Goal: Task Accomplishment & Management: Complete application form

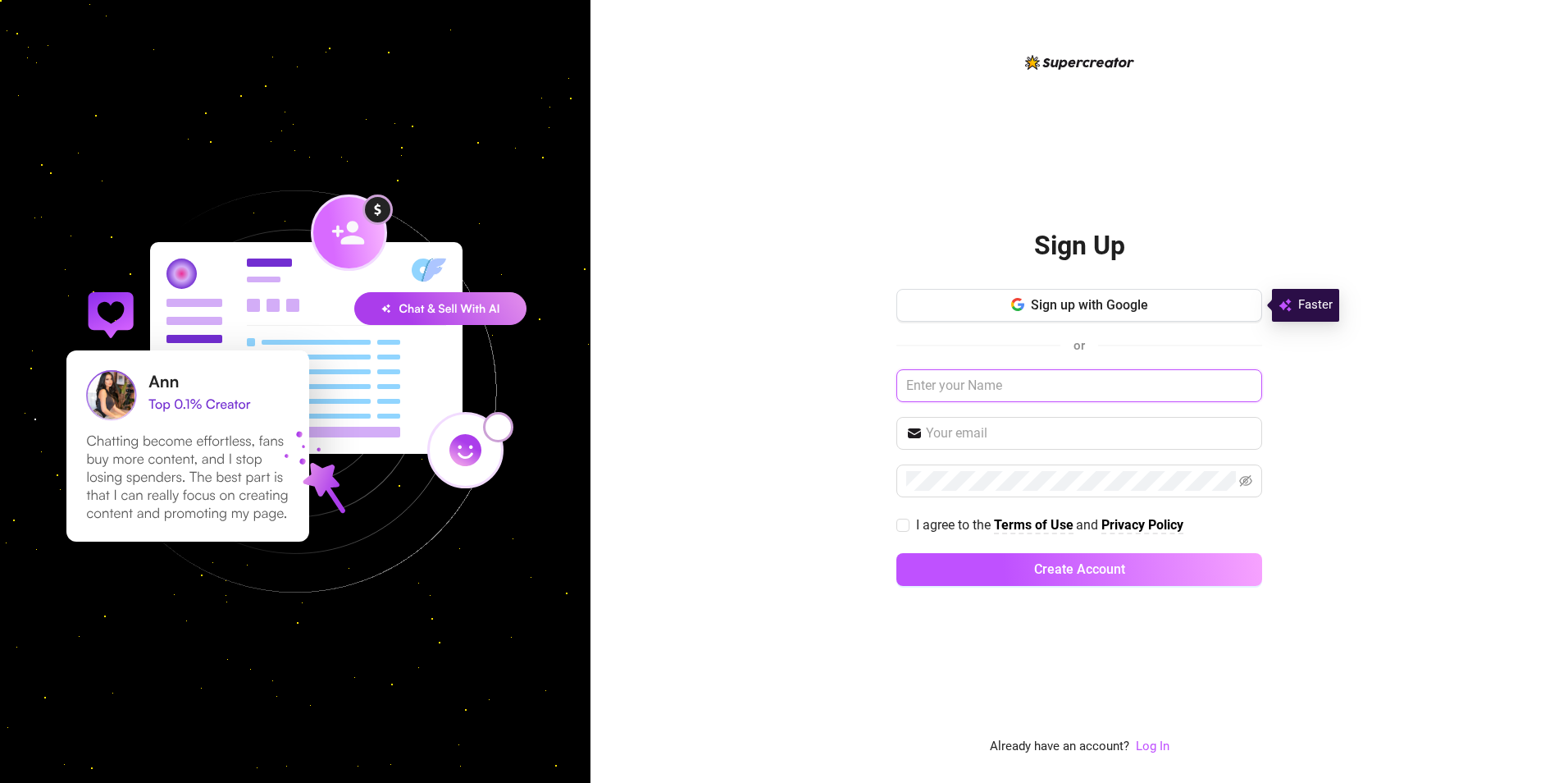
click at [986, 381] on input "text" at bounding box center [1080, 386] width 366 height 33
type input "Luckyowl"
click at [978, 424] on input "text" at bounding box center [1089, 433] width 326 height 20
type input "Jace1993@live.com.au"
click at [904, 529] on input "I agree to the Terms of Use and Privacy Policy" at bounding box center [902, 523] width 11 height 11
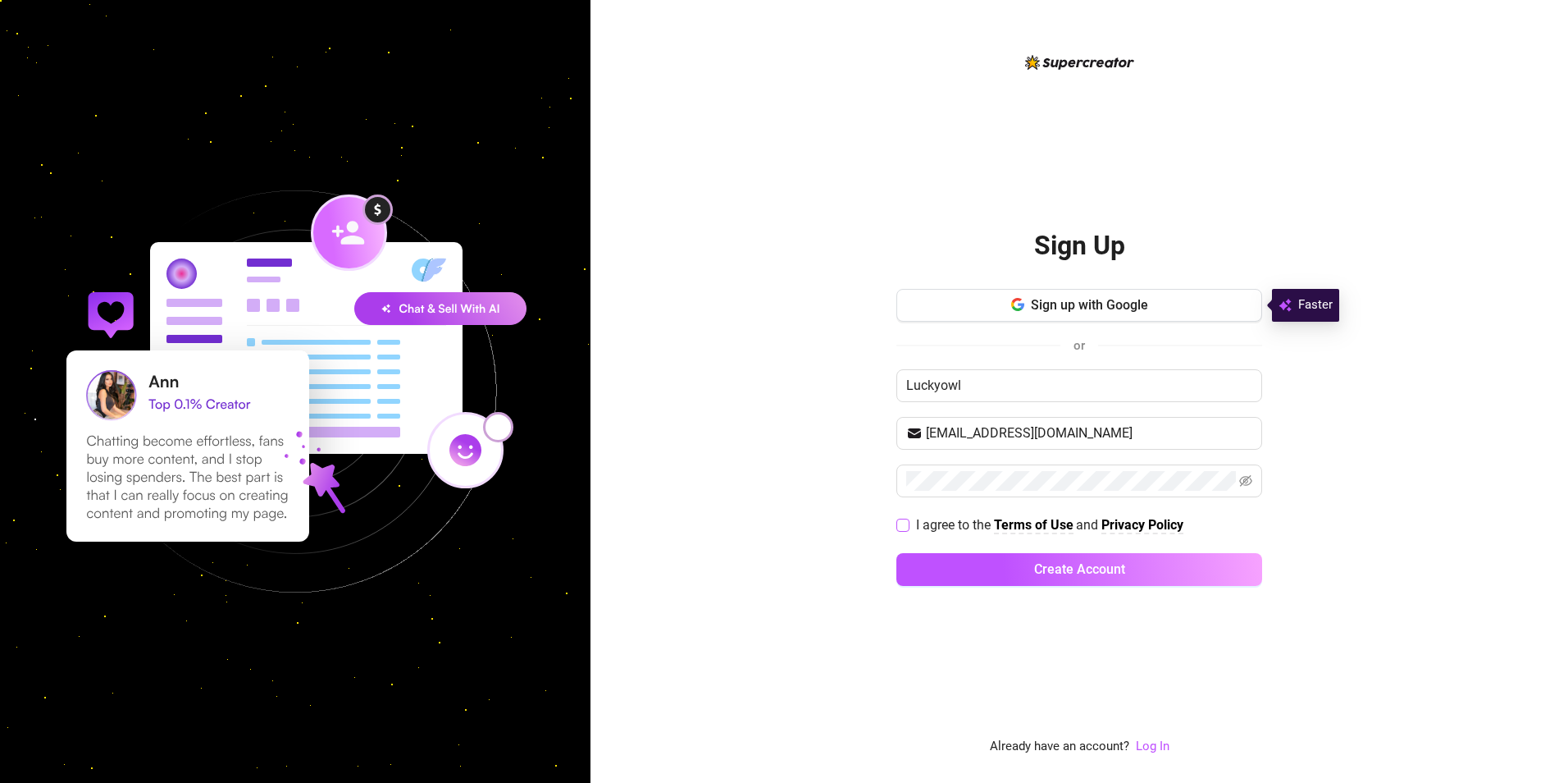
checkbox input "true"
click at [939, 555] on button "Create Account" at bounding box center [1080, 570] width 366 height 33
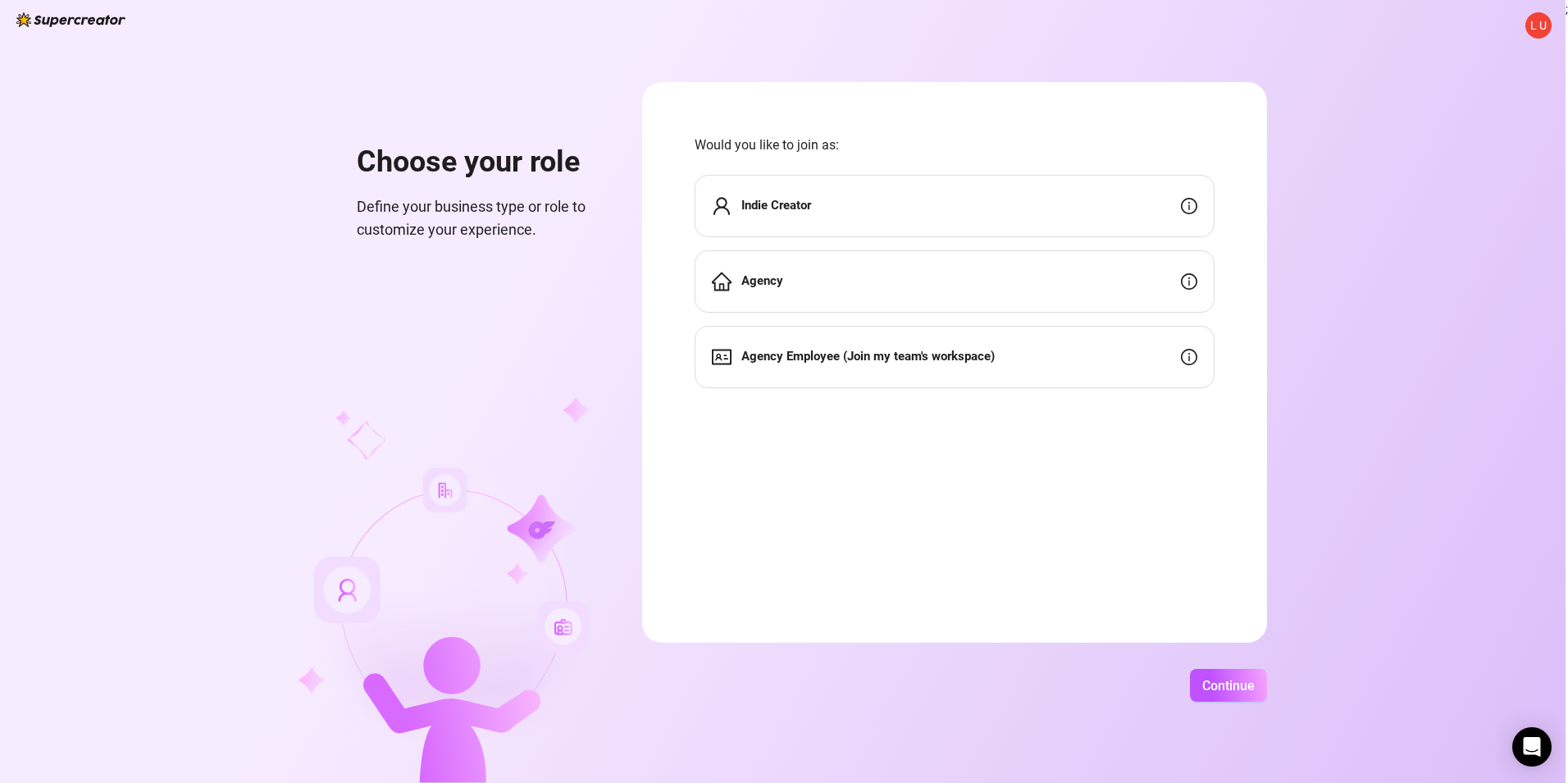
click at [852, 218] on div "Indie Creator" at bounding box center [954, 206] width 520 height 63
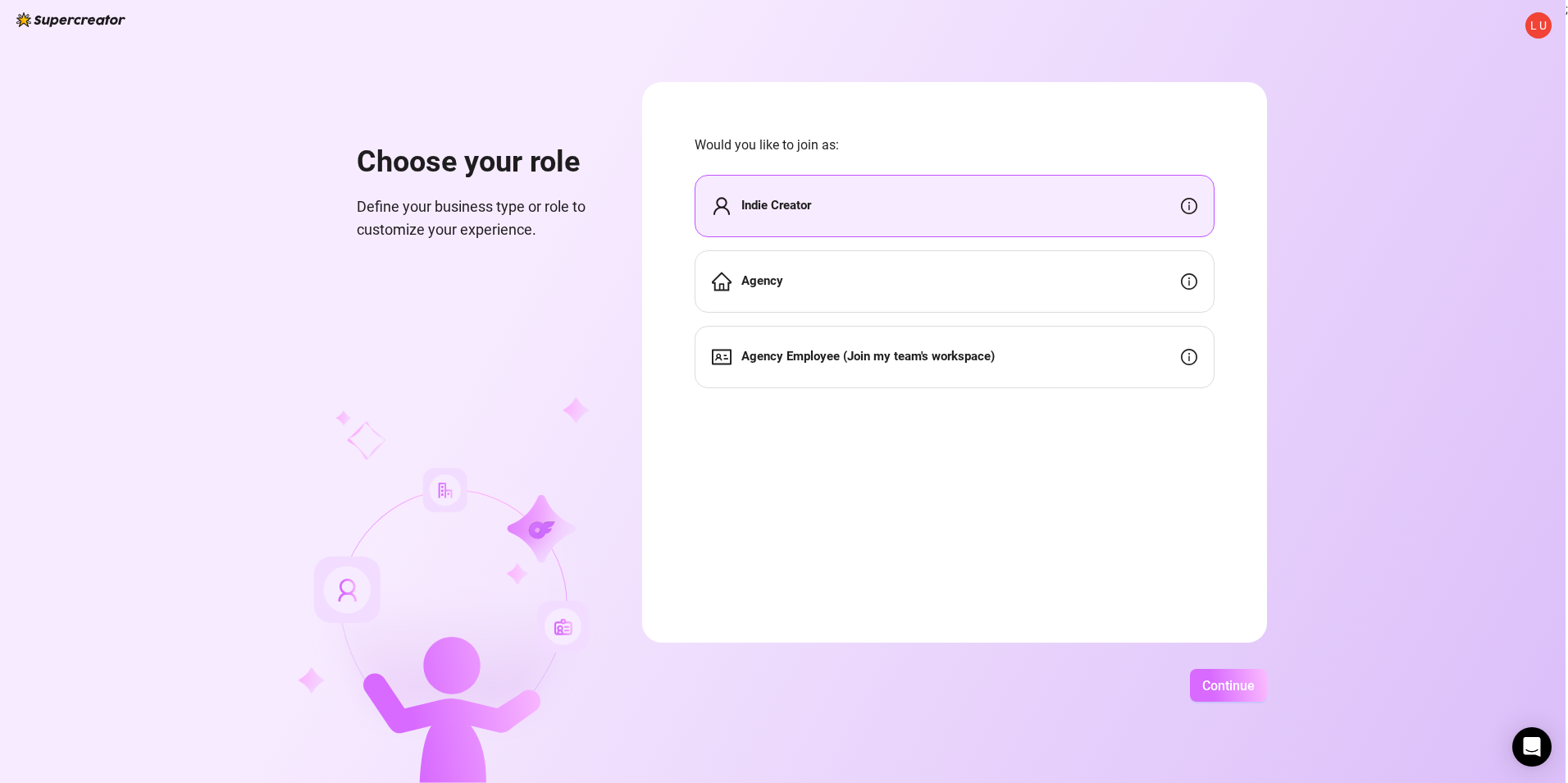
drag, startPoint x: 1217, startPoint y: 701, endPoint x: 1220, endPoint y: 683, distance: 18.2
click at [1215, 695] on div "L U Choose your role Define your business type or role to customize your experi…" at bounding box center [783, 391] width 1566 height 783
click at [1220, 683] on span "Continue" at bounding box center [1228, 685] width 52 height 16
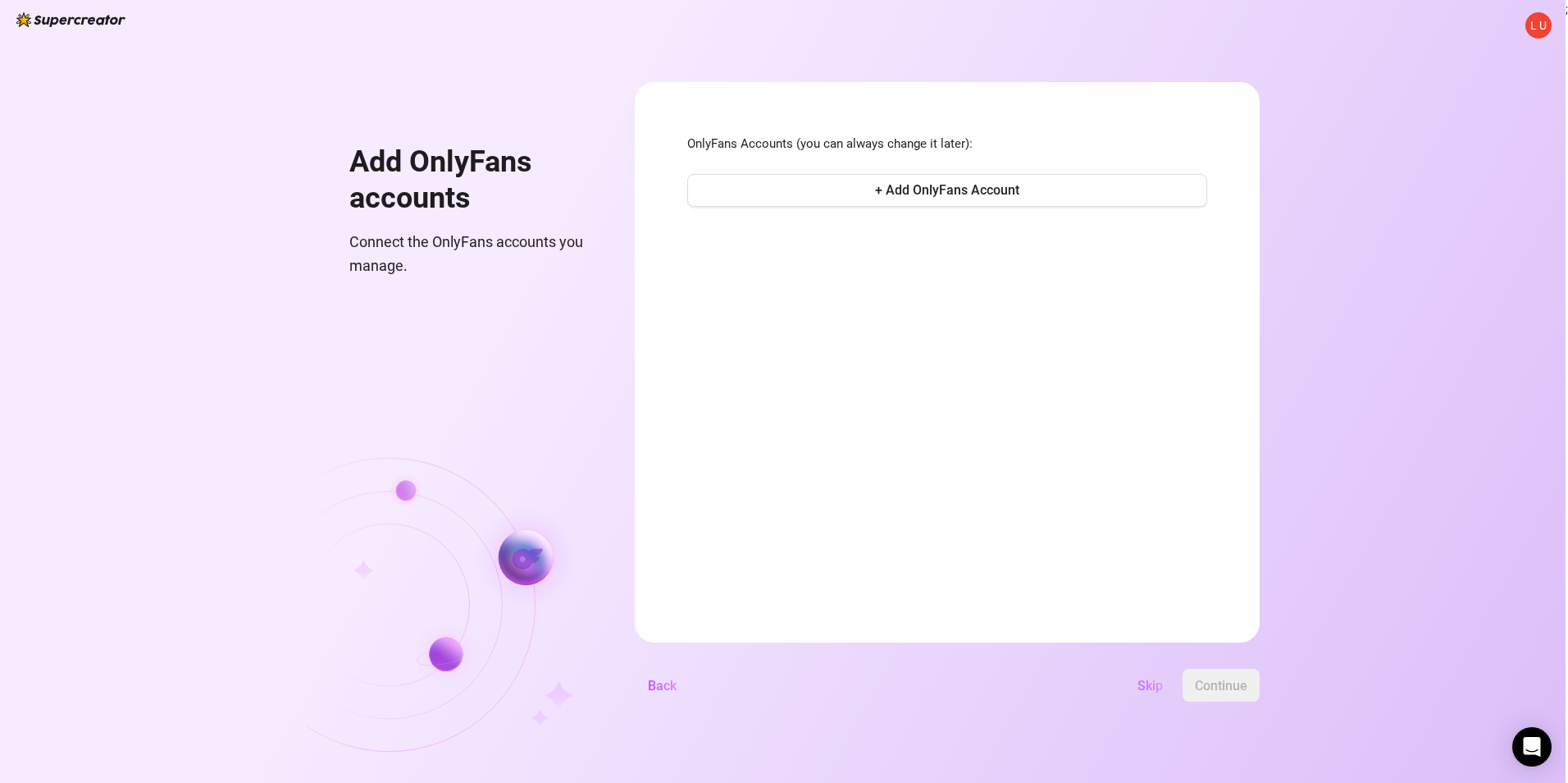
click at [1140, 694] on button "Skip" at bounding box center [1150, 685] width 51 height 33
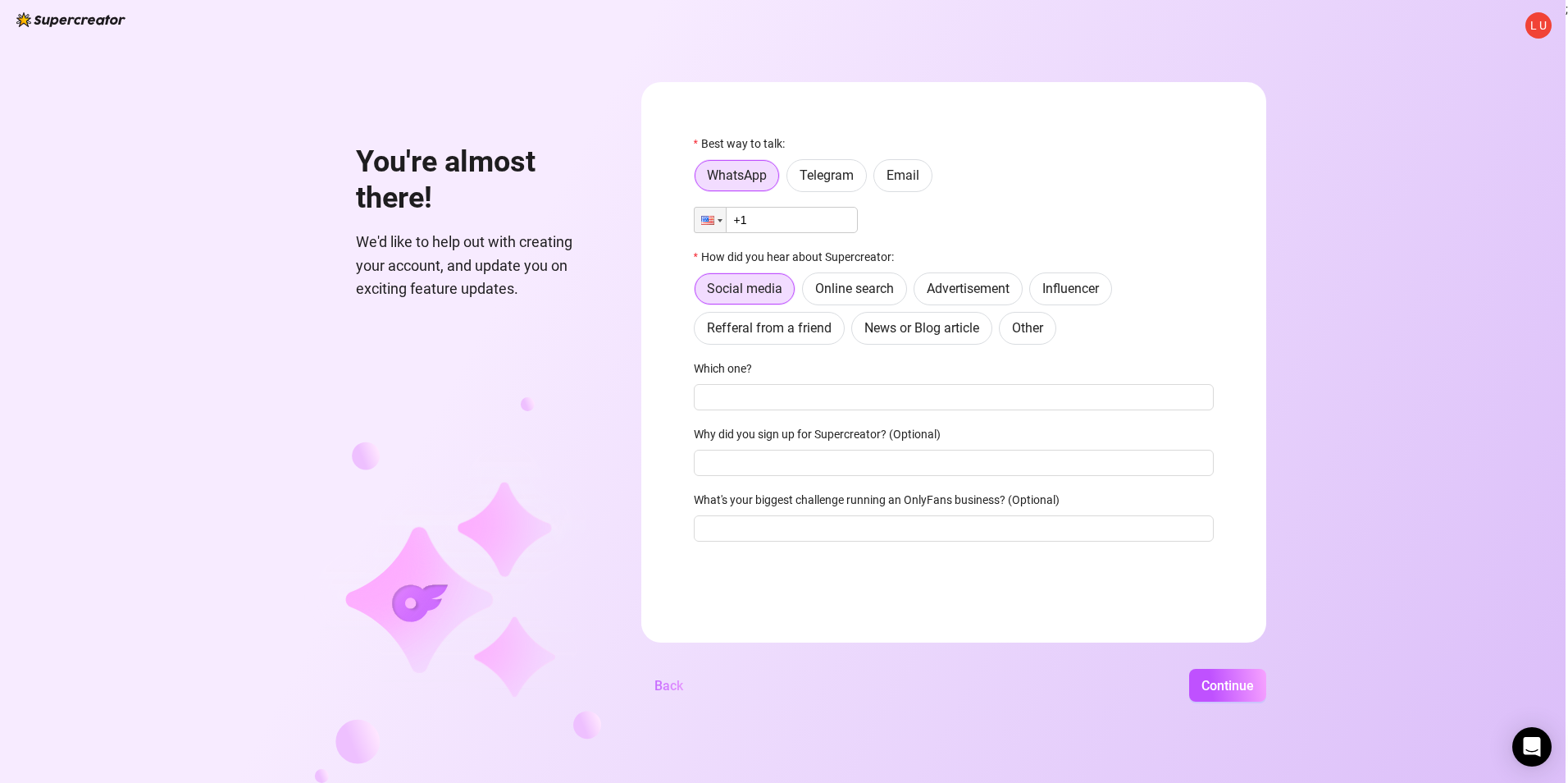
click at [660, 691] on span "Back" at bounding box center [669, 685] width 29 height 16
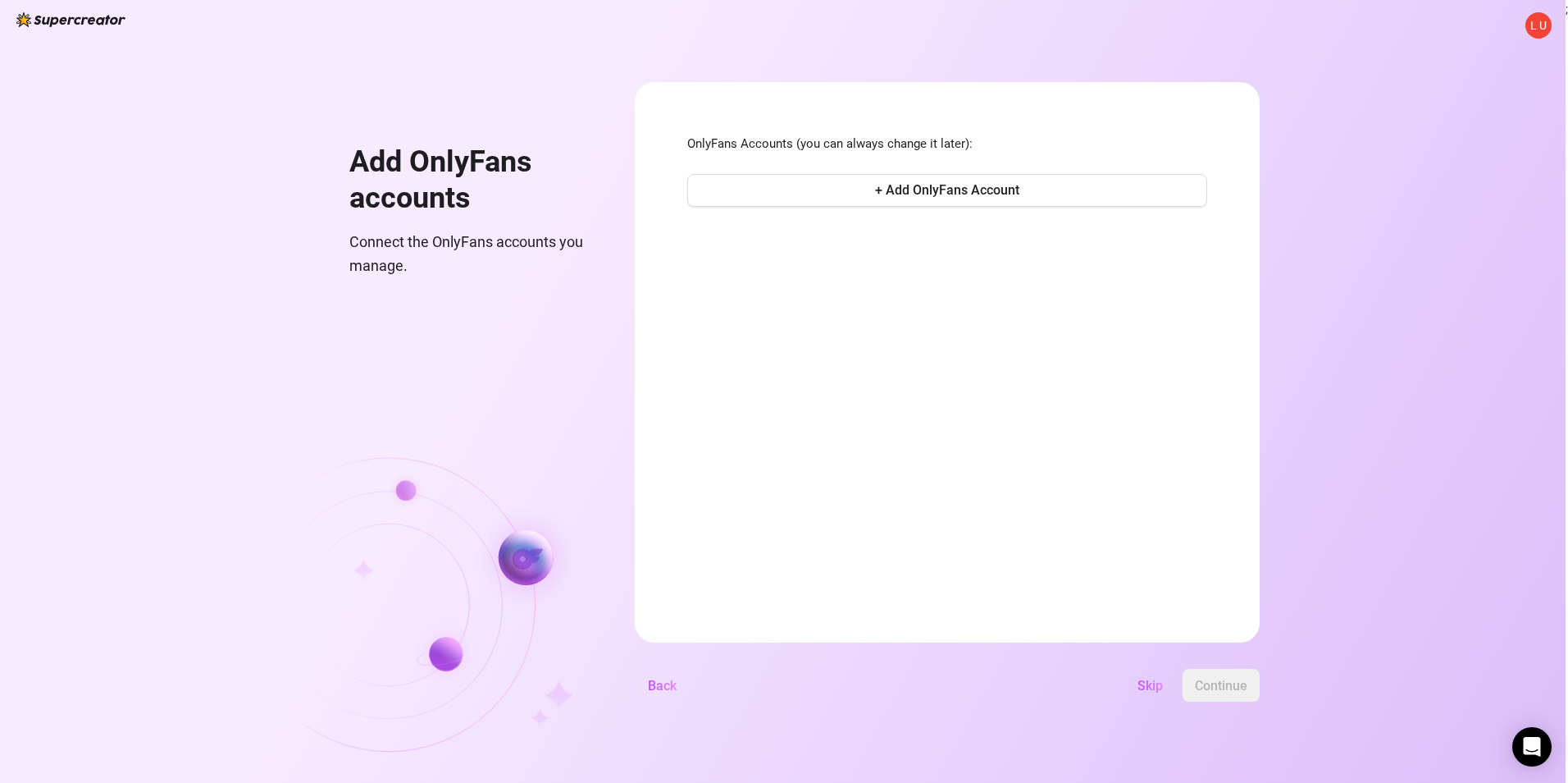
drag, startPoint x: 660, startPoint y: 691, endPoint x: 1041, endPoint y: 375, distance: 495.0
click at [990, 658] on div "L U Add OnlyFans accounts Connect the OnlyFans accounts you manage. OnlyFans Ac…" at bounding box center [783, 391] width 1566 height 783
click at [1151, 685] on span "Skip" at bounding box center [1150, 685] width 25 height 16
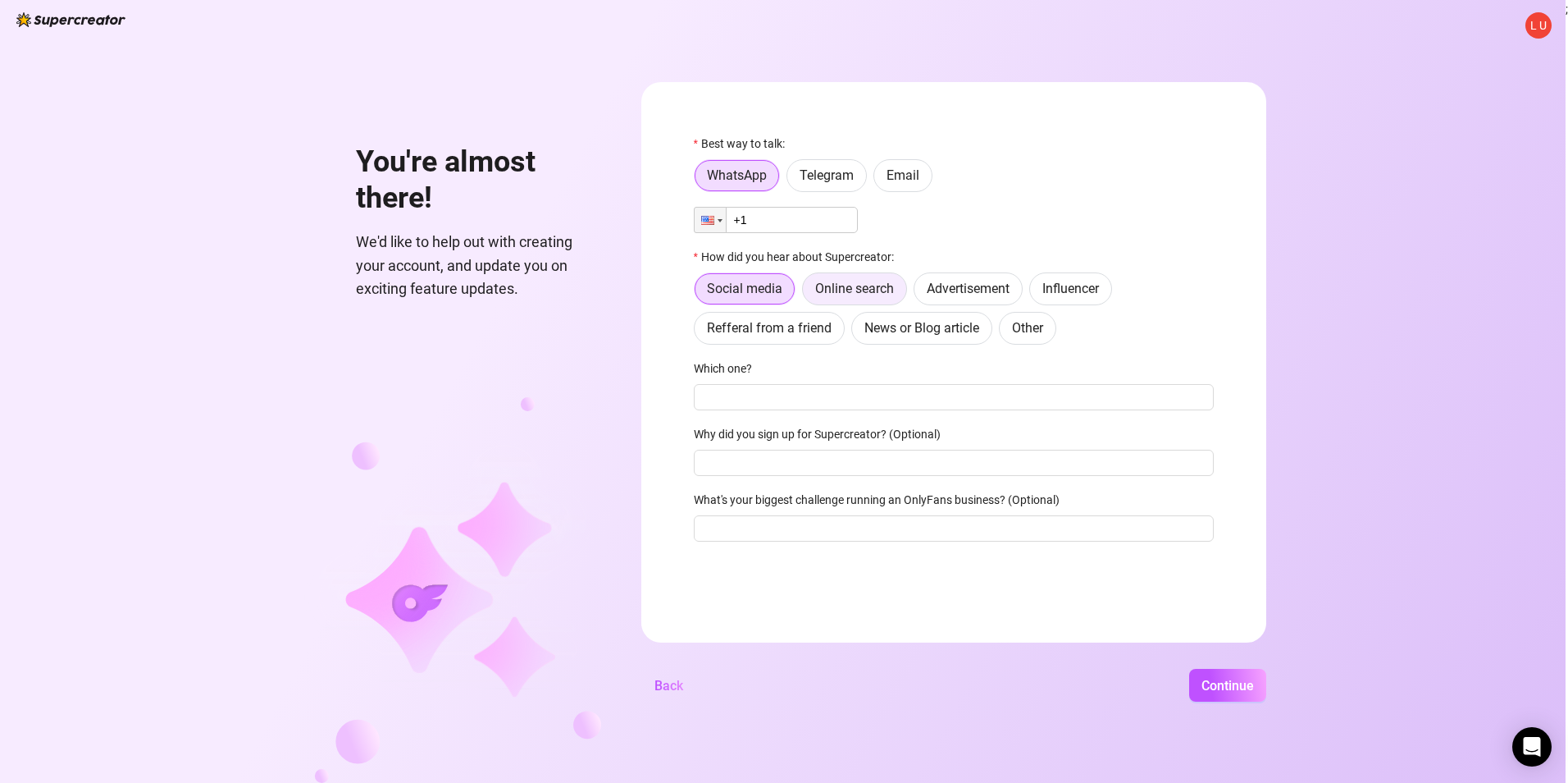
click at [836, 288] on span "Online search" at bounding box center [855, 288] width 78 height 16
click at [807, 293] on input "Online search" at bounding box center [807, 293] width 0 height 0
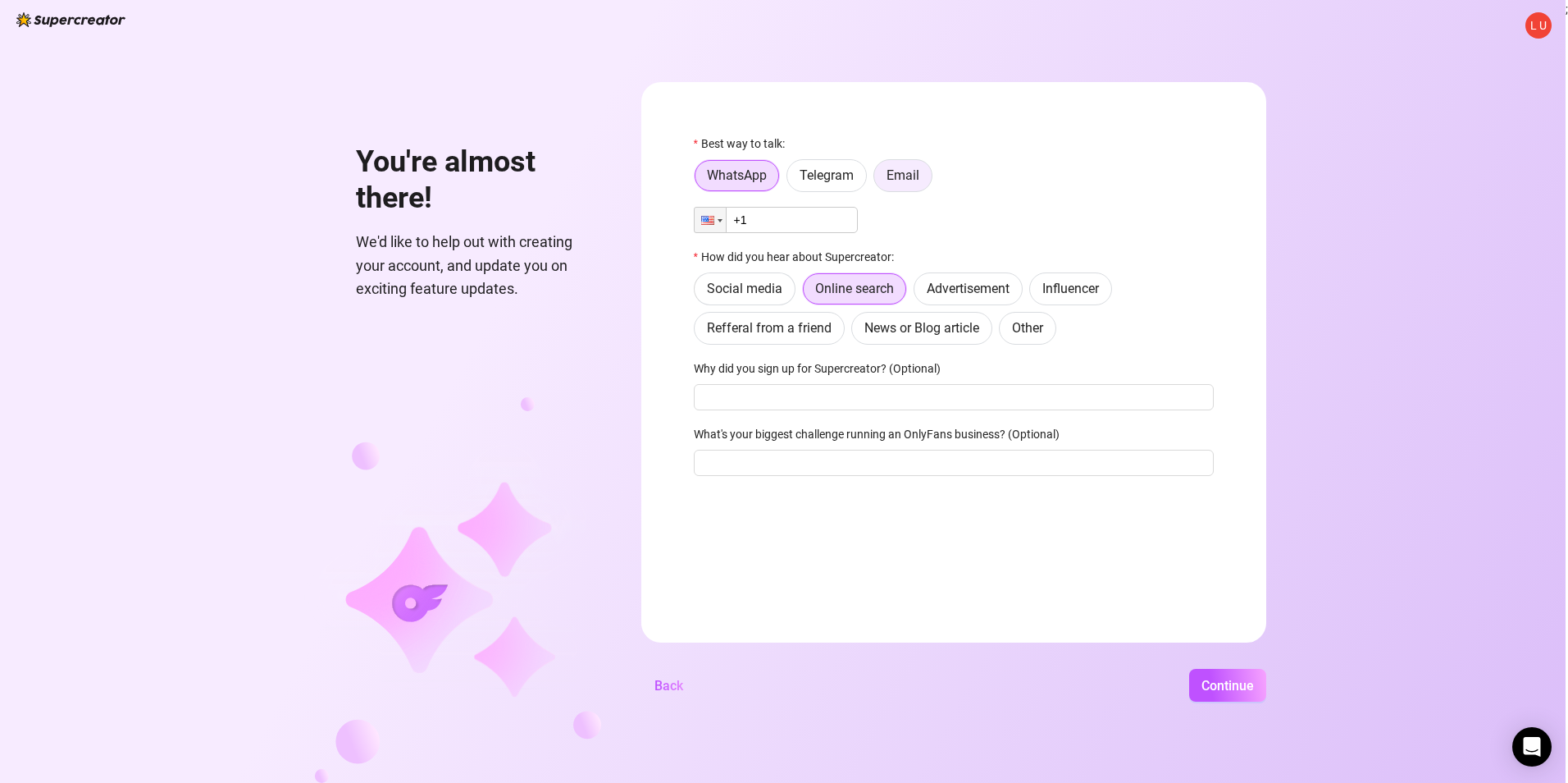
click at [899, 168] on span "Email" at bounding box center [903, 175] width 33 height 16
click at [878, 179] on input "Email" at bounding box center [878, 179] width 0 height 0
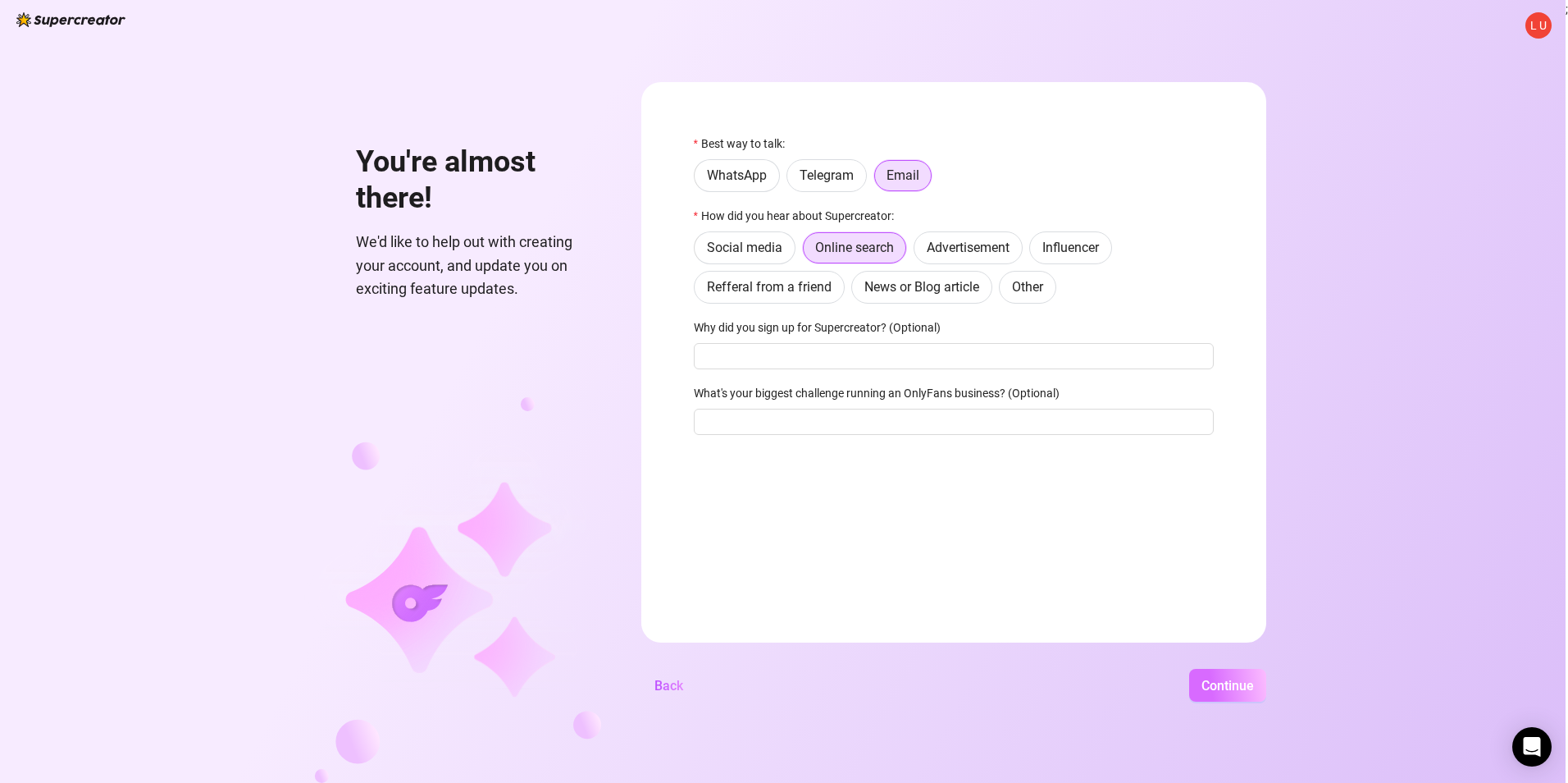
click at [1242, 678] on span "Continue" at bounding box center [1228, 685] width 52 height 16
